Goal: Information Seeking & Learning: Learn about a topic

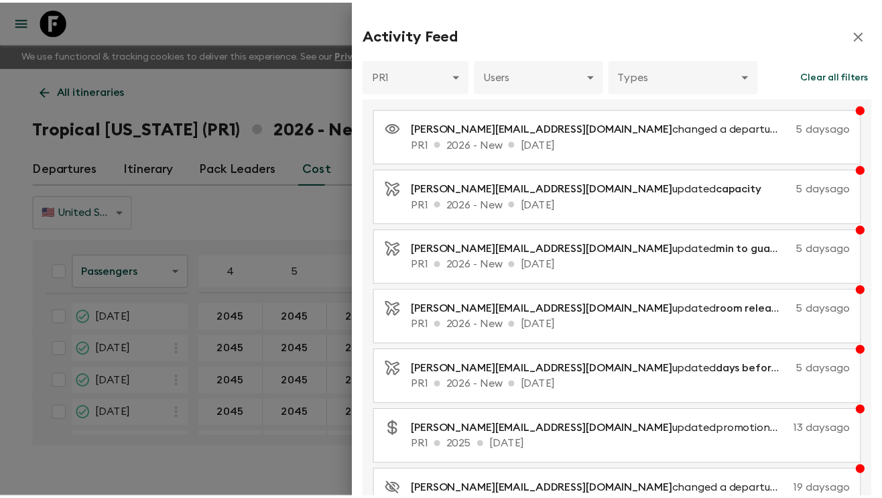
scroll to position [241, 0]
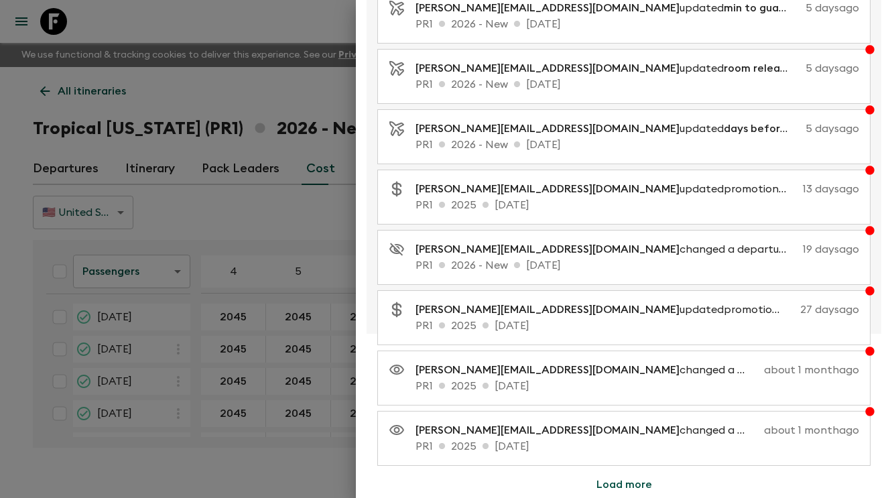
click at [254, 27] on div at bounding box center [446, 249] width 892 height 498
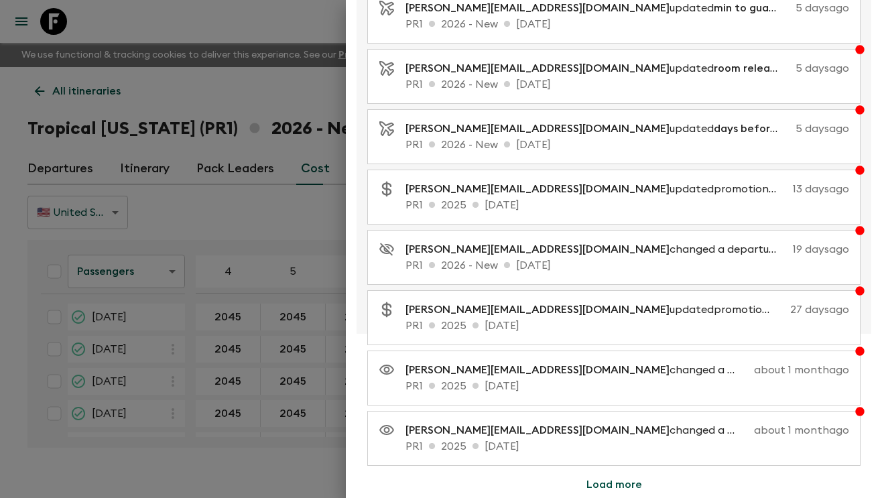
scroll to position [0, 0]
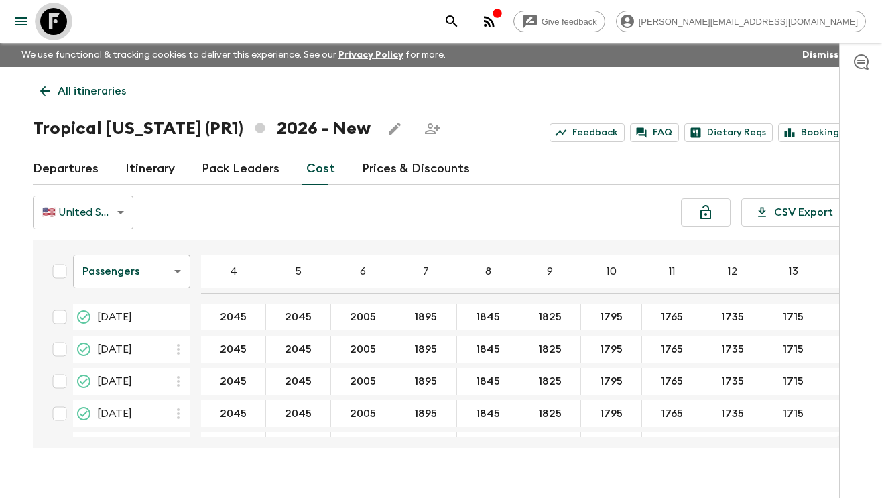
click at [66, 27] on icon at bounding box center [53, 21] width 27 height 27
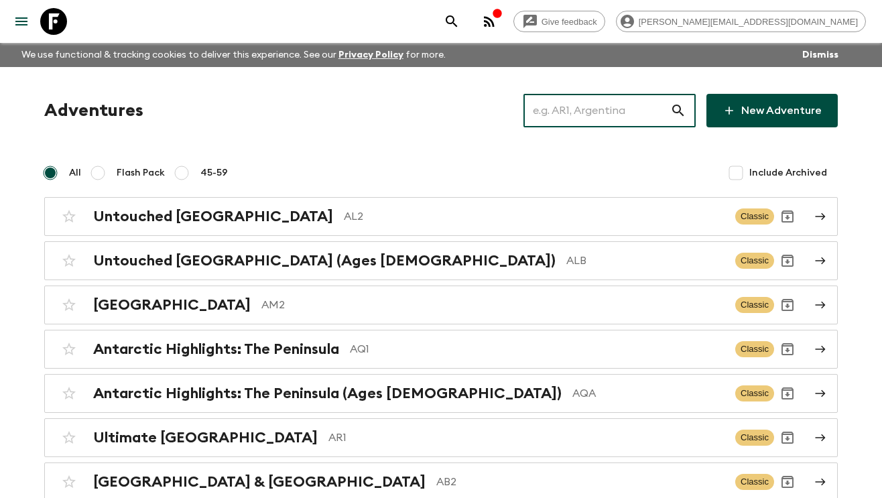
click at [571, 118] on input "text" at bounding box center [596, 111] width 147 height 38
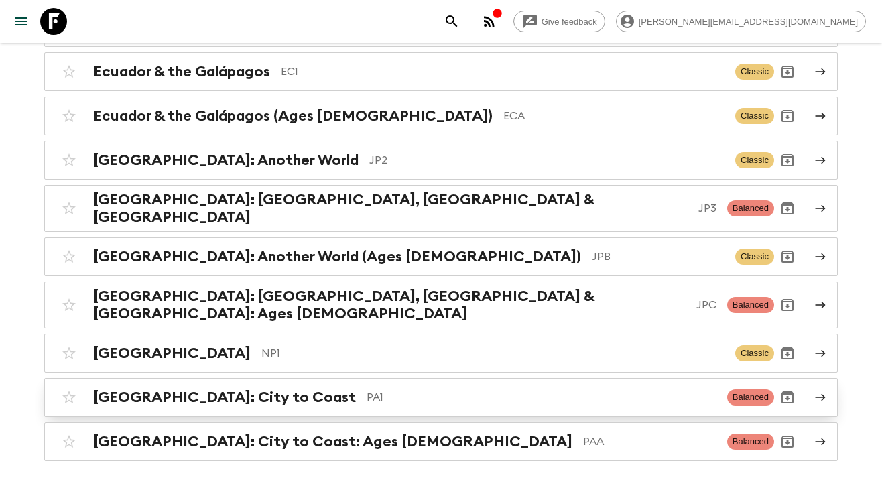
scroll to position [254, 0]
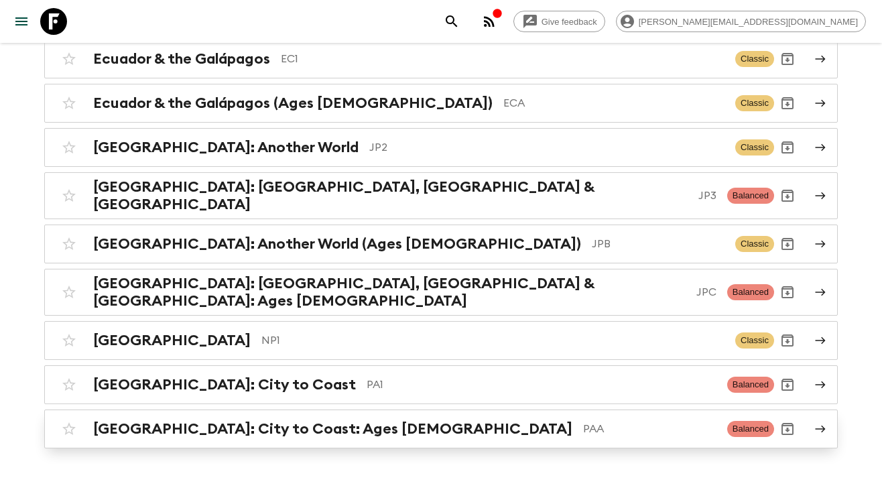
type input "pa"
click at [583, 421] on p "PAA" at bounding box center [649, 429] width 133 height 16
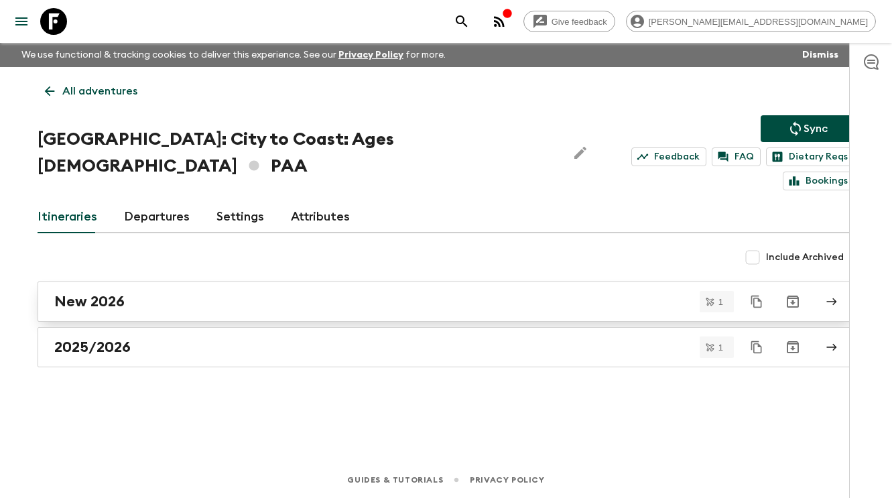
click at [159, 293] on div "New 2026" at bounding box center [433, 301] width 758 height 17
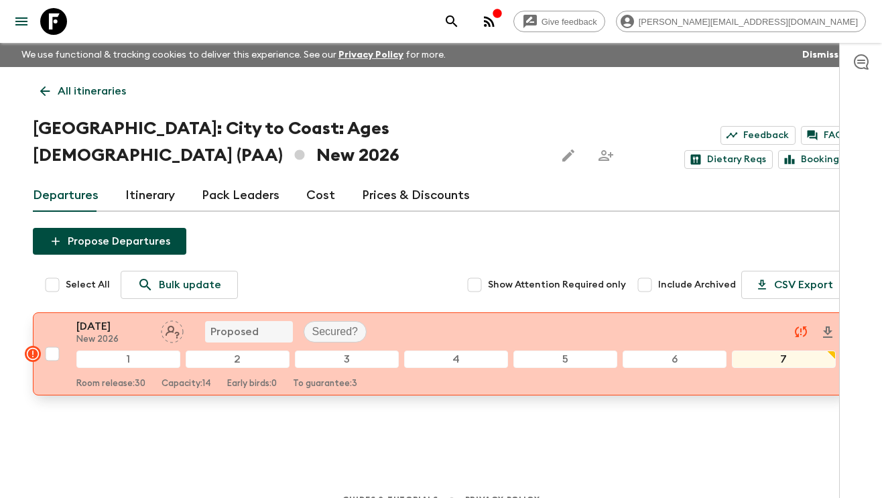
click at [395, 329] on div "28 Dec 2026 New 2026 Proposed Secured?" at bounding box center [455, 331] width 759 height 27
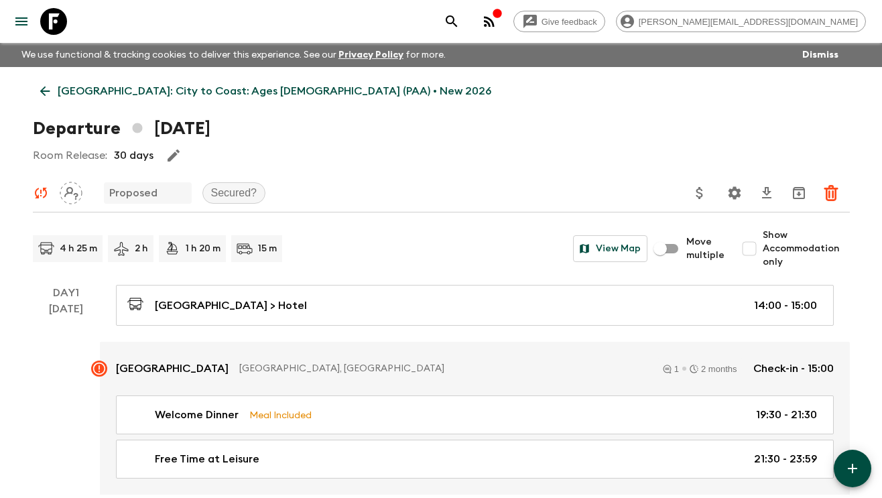
click at [107, 85] on p "Panama: City to Coast: Ages 45-59 (PAA) • New 2026" at bounding box center [275, 91] width 434 height 16
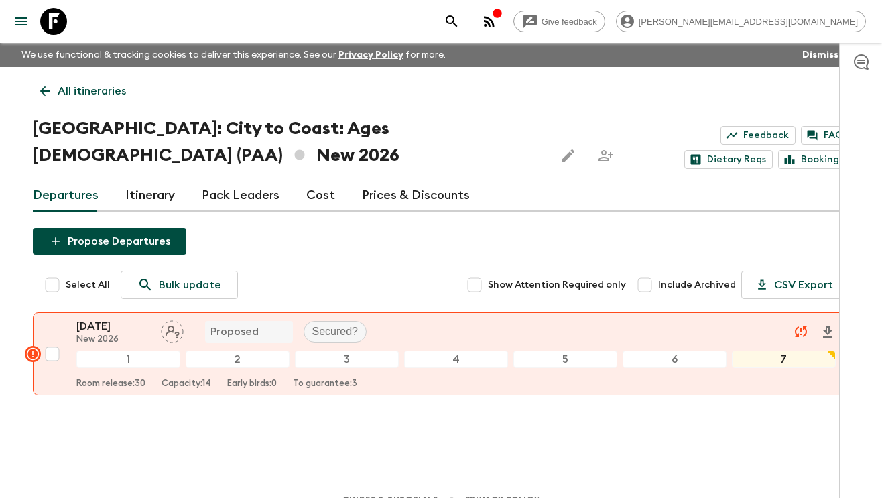
click at [313, 197] on link "Cost" at bounding box center [320, 196] width 29 height 32
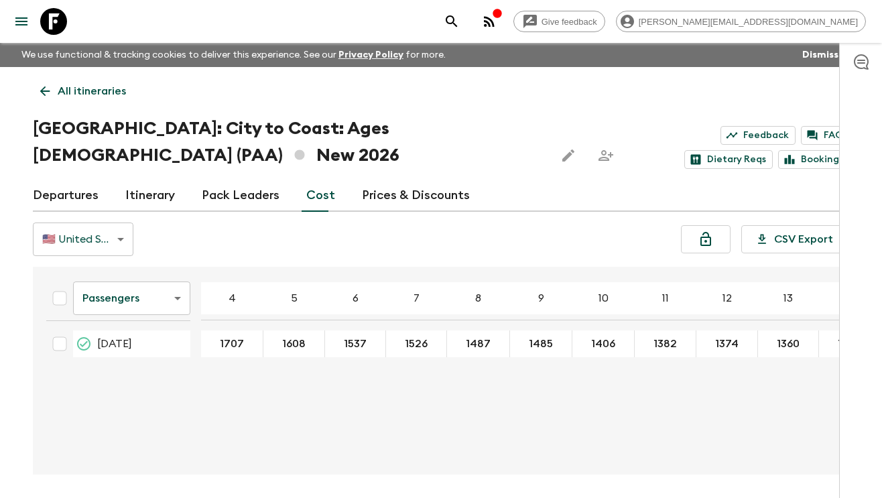
click at [105, 241] on body "Give feedback aida@flashpack.com We use functional & tracking cookies to delive…" at bounding box center [441, 274] width 882 height 548
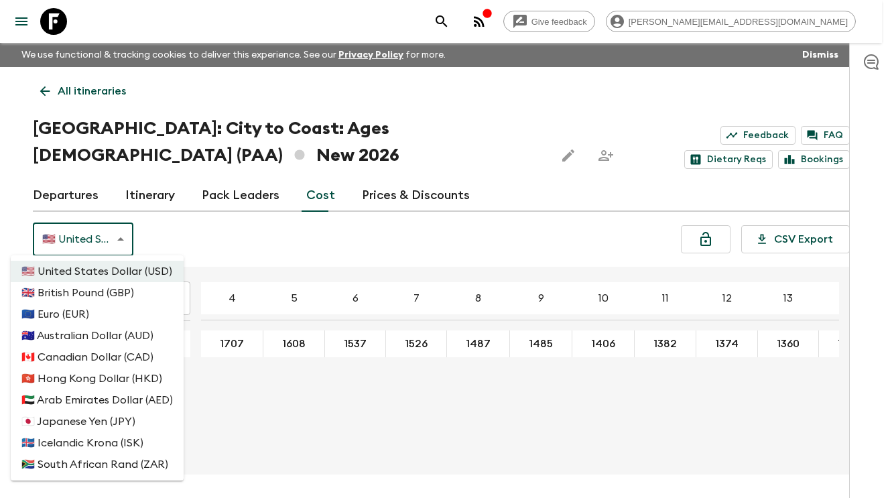
click at [176, 238] on div at bounding box center [446, 249] width 892 height 498
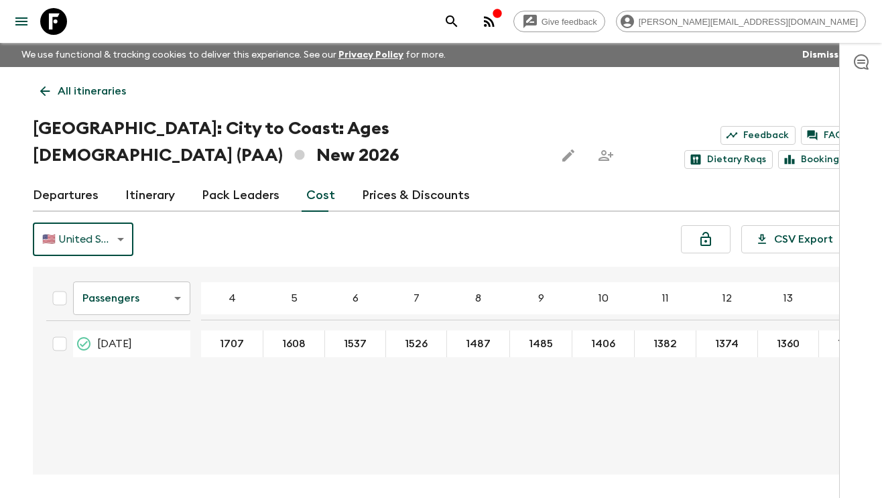
click at [141, 296] on body "Give feedback aida@flashpack.com We use functional & tracking cookies to delive…" at bounding box center [441, 274] width 882 height 548
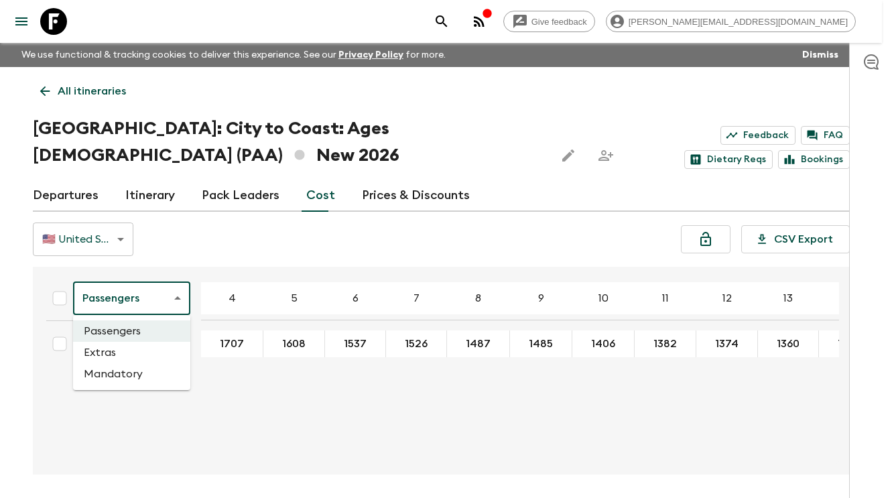
click at [134, 352] on li "Extras" at bounding box center [131, 352] width 117 height 21
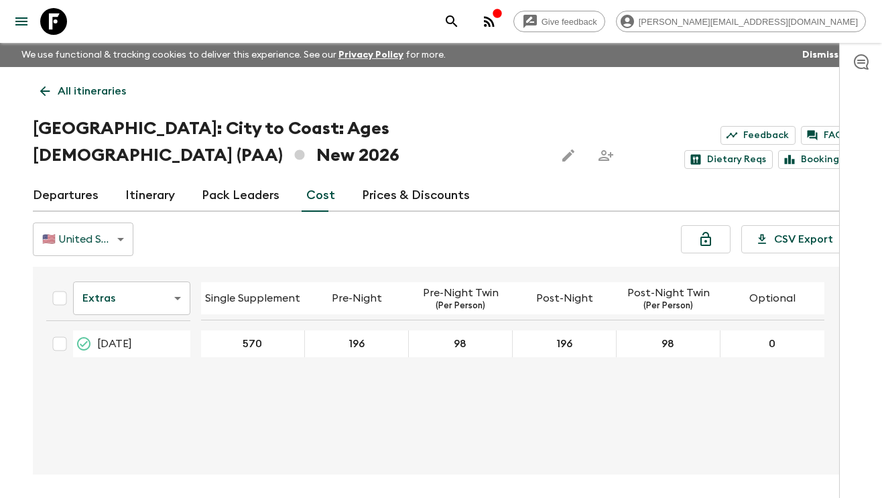
click at [127, 298] on body "Give feedback aida@flashpack.com We use functional & tracking cookies to delive…" at bounding box center [441, 274] width 882 height 548
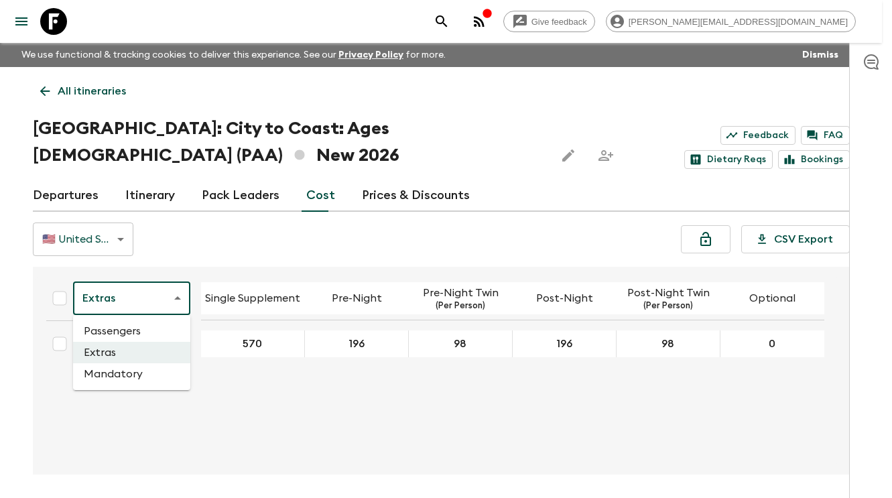
click at [120, 324] on li "Passengers" at bounding box center [131, 330] width 117 height 21
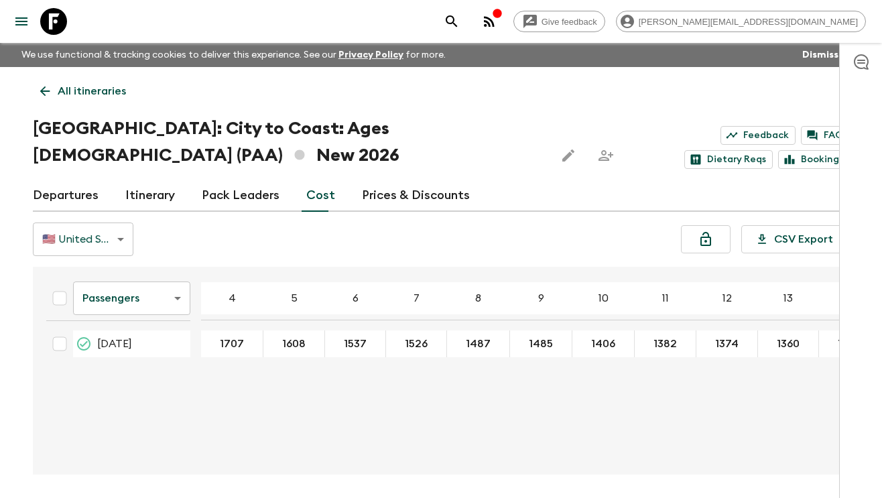
click at [57, 21] on icon at bounding box center [53, 21] width 27 height 27
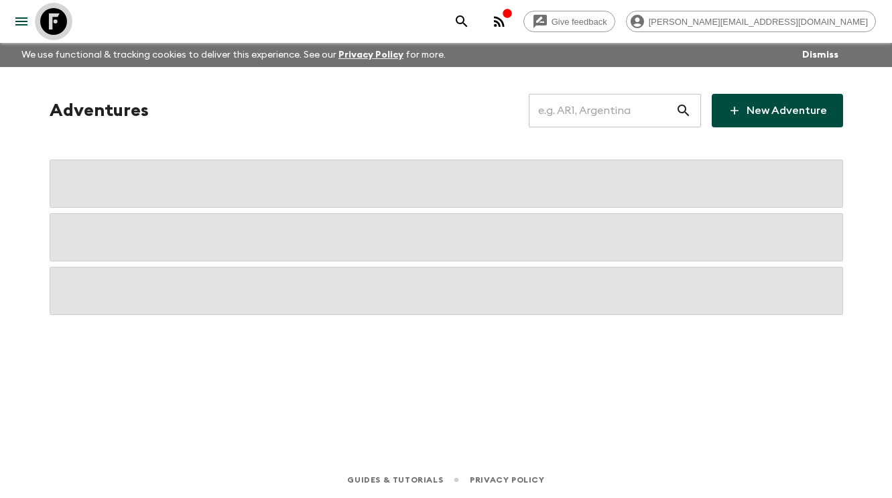
click at [57, 21] on icon at bounding box center [53, 21] width 27 height 27
click at [566, 121] on input "text" at bounding box center [602, 111] width 147 height 38
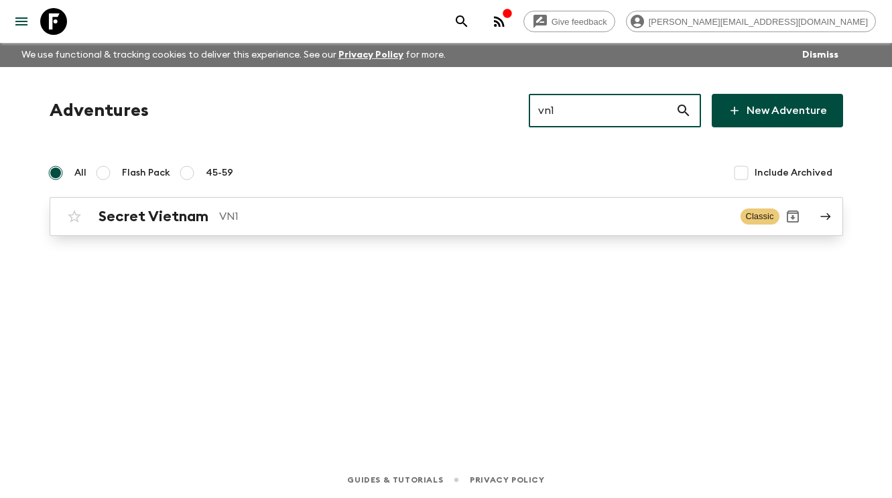
type input "vn1"
click at [192, 221] on h2 "Secret Vietnam" at bounding box center [154, 216] width 110 height 17
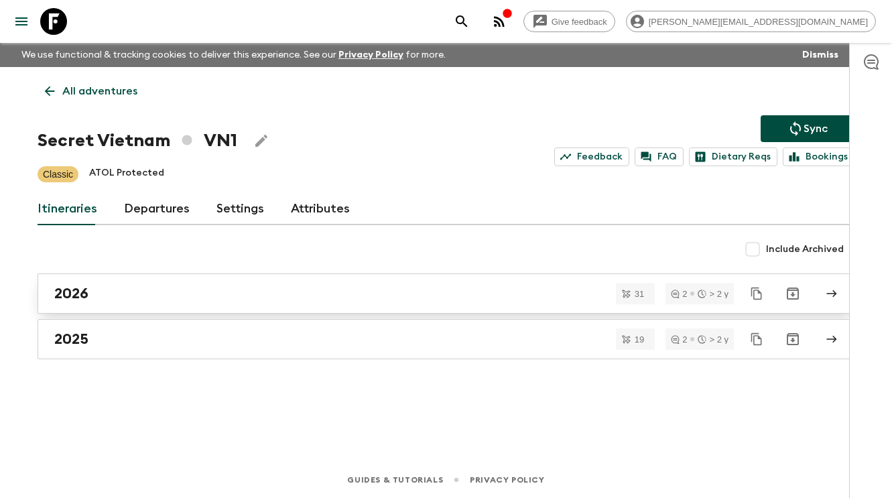
click at [177, 288] on div "2026" at bounding box center [433, 293] width 758 height 17
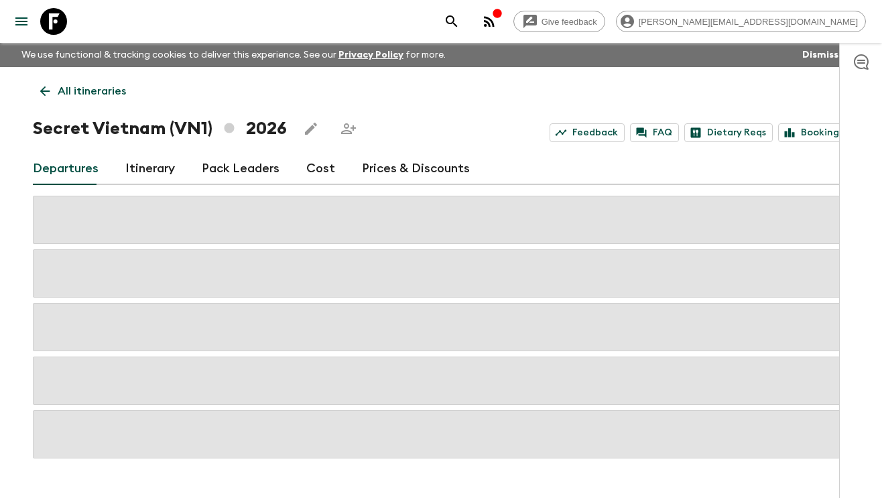
click at [865, 64] on icon "button" at bounding box center [861, 62] width 16 height 16
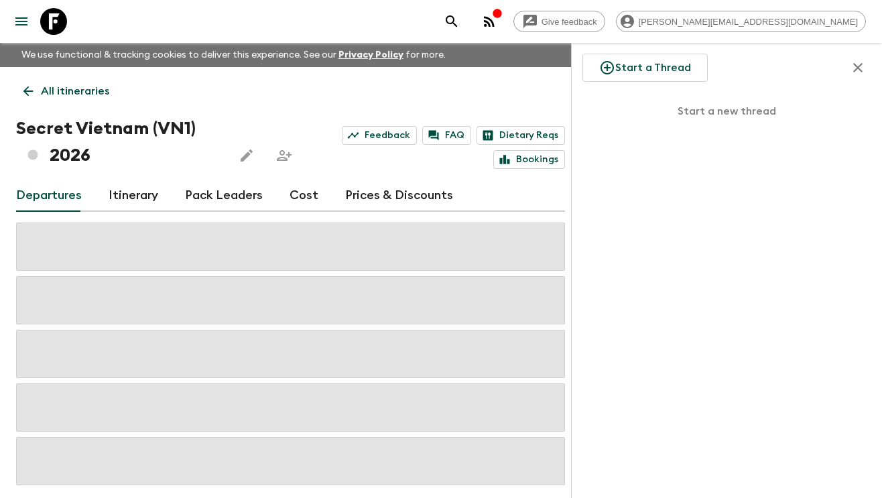
click at [865, 64] on icon "button" at bounding box center [858, 68] width 16 height 16
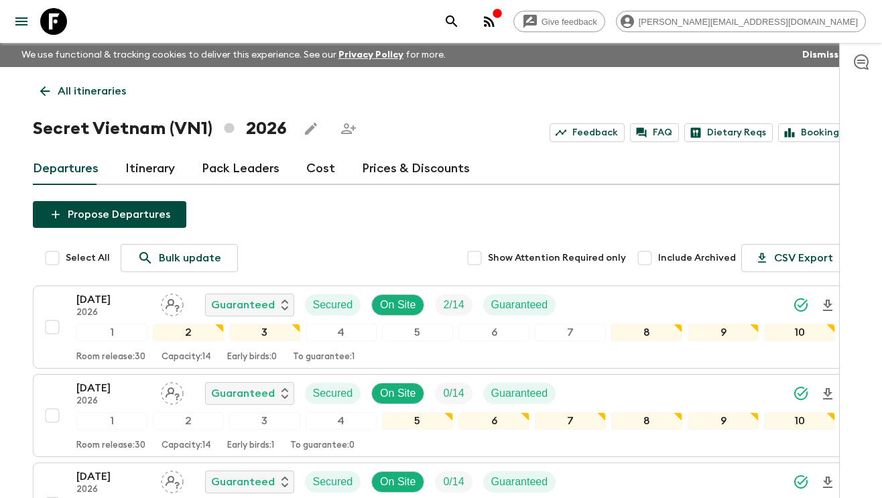
click at [155, 169] on link "Itinerary" at bounding box center [150, 169] width 50 height 32
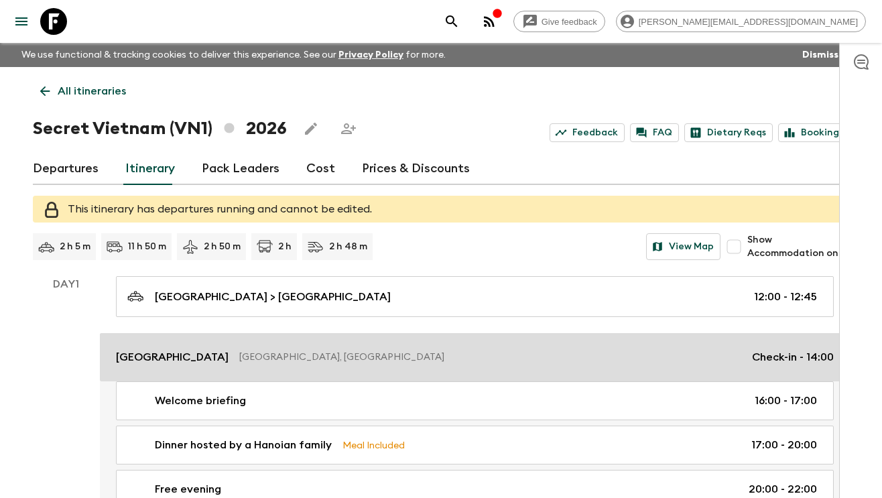
click at [239, 355] on p "Hanoi, Vietnam" at bounding box center [490, 357] width 502 height 13
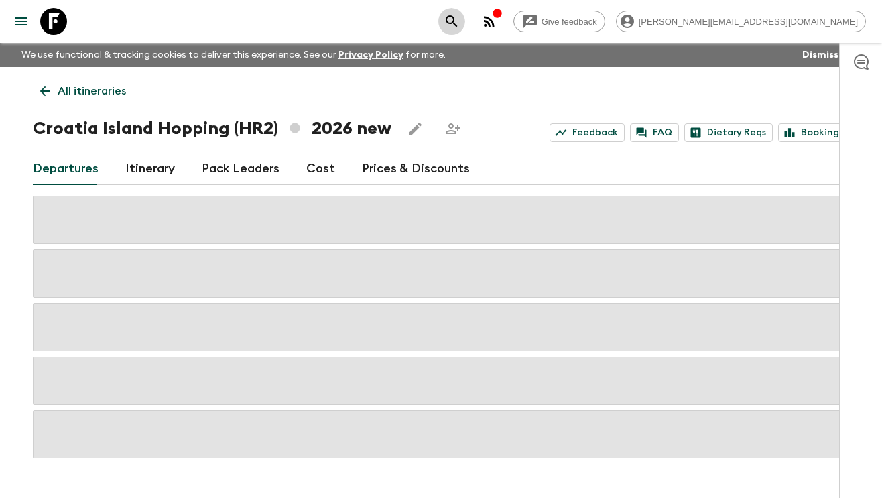
click at [460, 20] on icon "search adventures" at bounding box center [452, 21] width 16 height 16
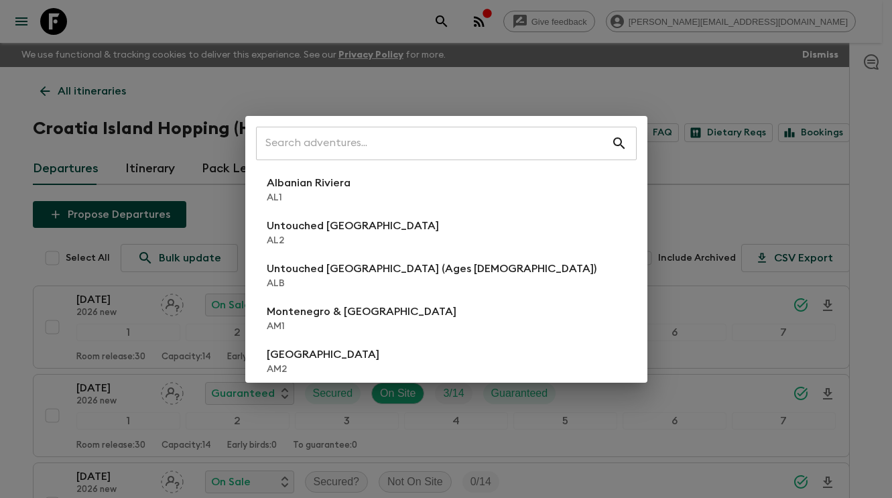
click at [62, 15] on div "​ Albanian Riviera [GEOGRAPHIC_DATA] Untouched [GEOGRAPHIC_DATA] [GEOGRAPHIC_DA…" at bounding box center [446, 249] width 892 height 498
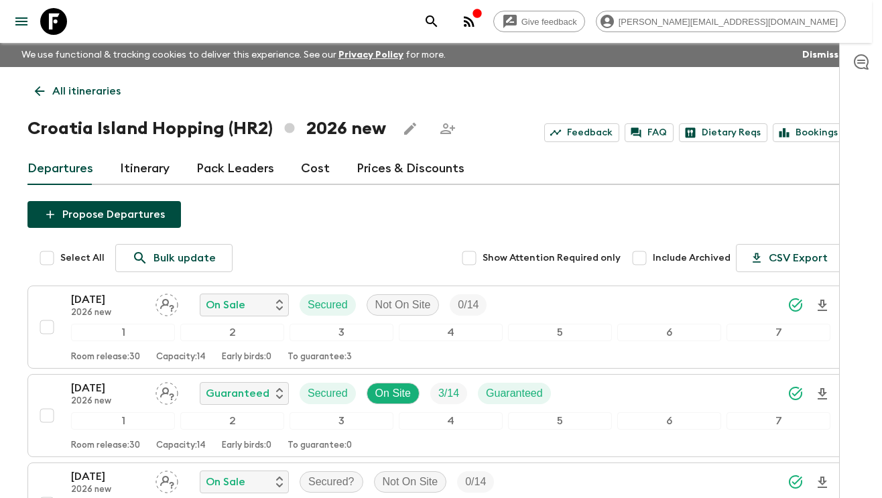
click at [53, 20] on icon at bounding box center [53, 21] width 27 height 27
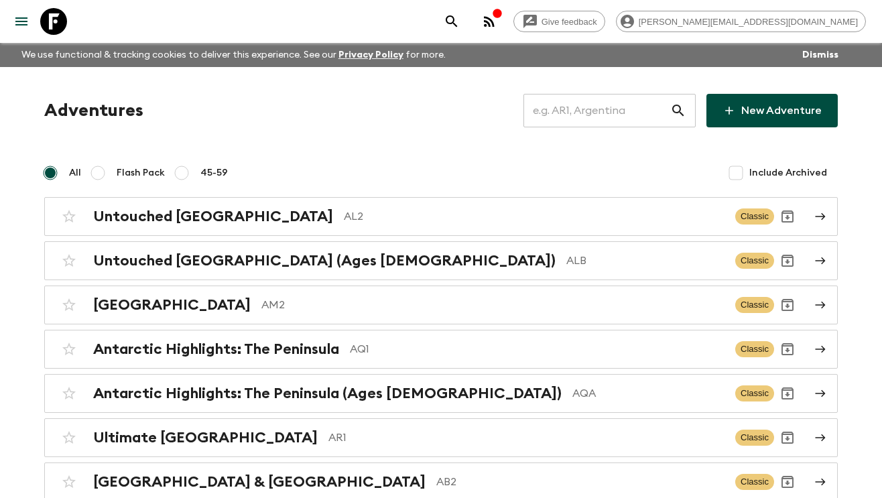
click at [579, 115] on input "text" at bounding box center [596, 111] width 147 height 38
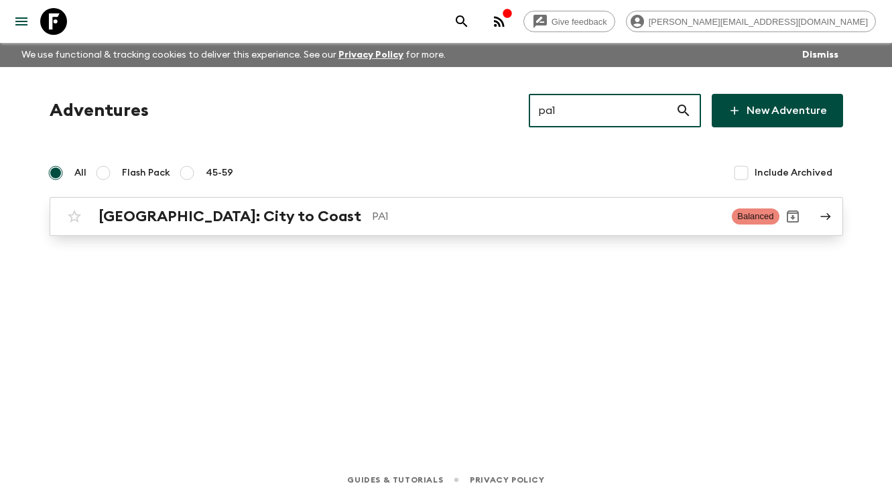
type input "pa1"
click at [237, 221] on h2 "[GEOGRAPHIC_DATA]: City to Coast" at bounding box center [230, 216] width 263 height 17
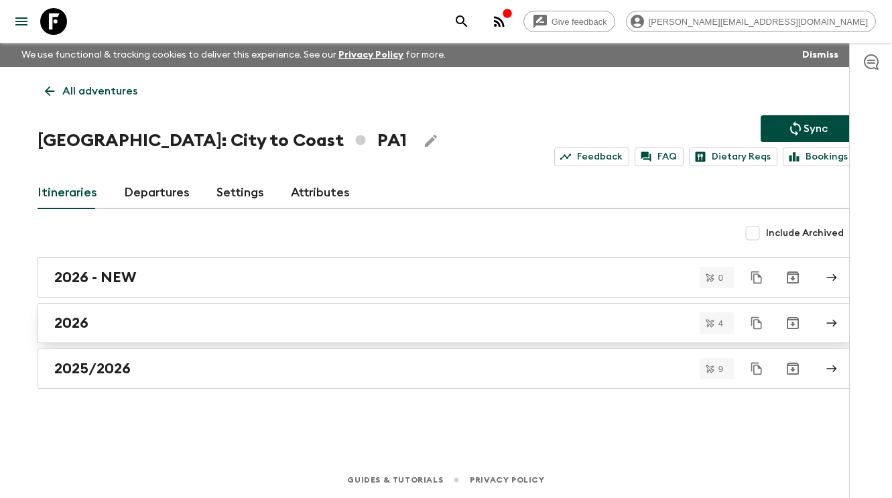
click at [156, 312] on link "2026" at bounding box center [446, 323] width 817 height 40
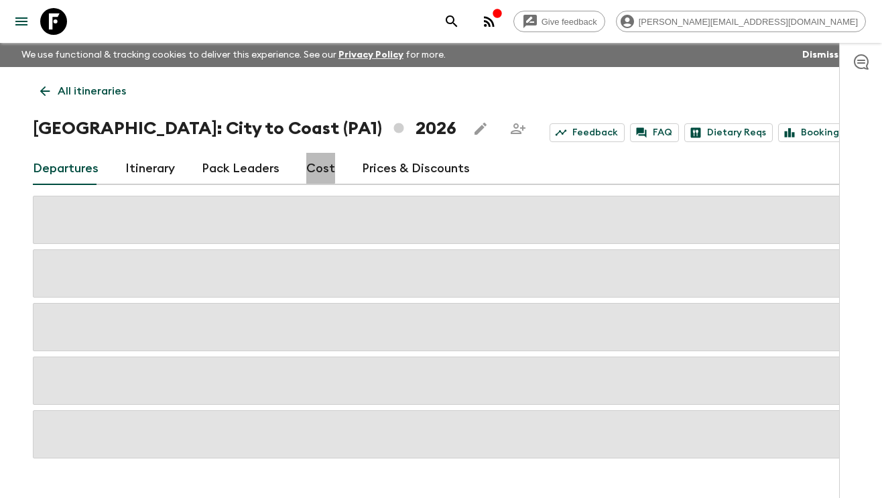
click at [312, 164] on link "Cost" at bounding box center [320, 169] width 29 height 32
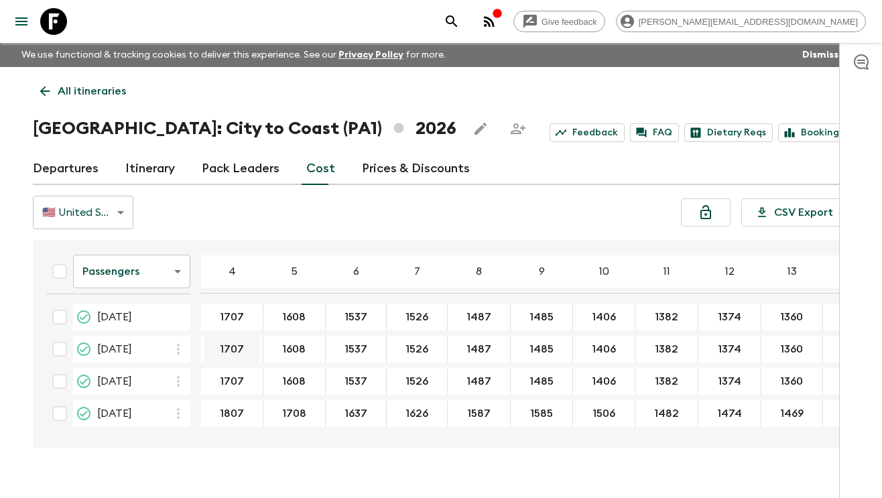
scroll to position [1, 0]
